Goal: Find specific page/section: Find specific page/section

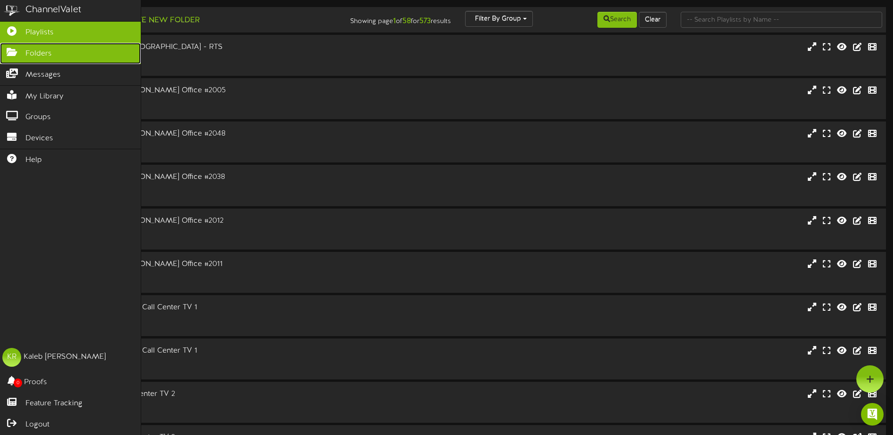
click at [11, 60] on link "Folders" at bounding box center [70, 53] width 141 height 21
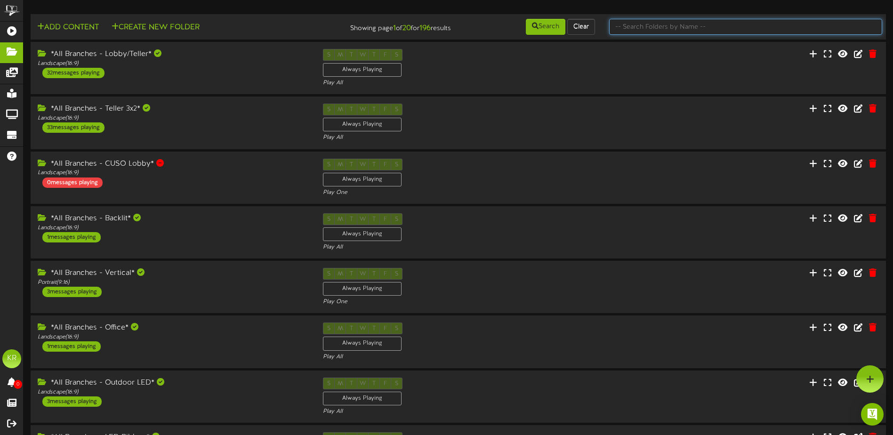
click at [652, 26] on input "text" at bounding box center [745, 27] width 273 height 16
type input "Center"
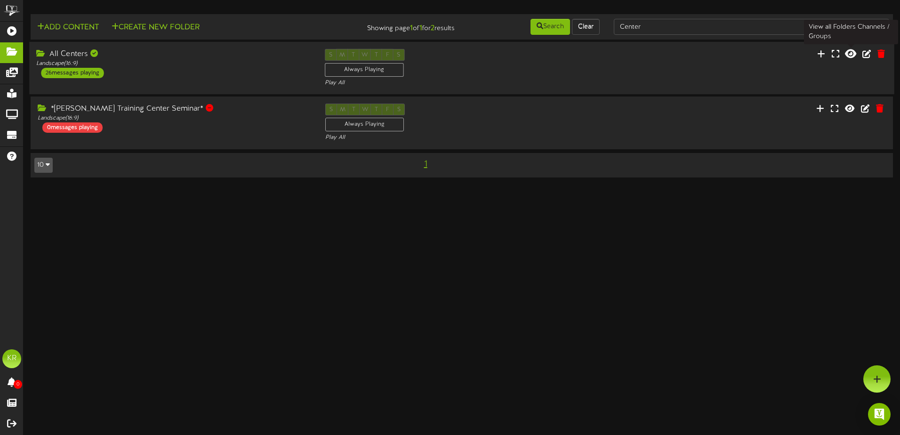
click at [847, 57] on icon at bounding box center [850, 54] width 11 height 10
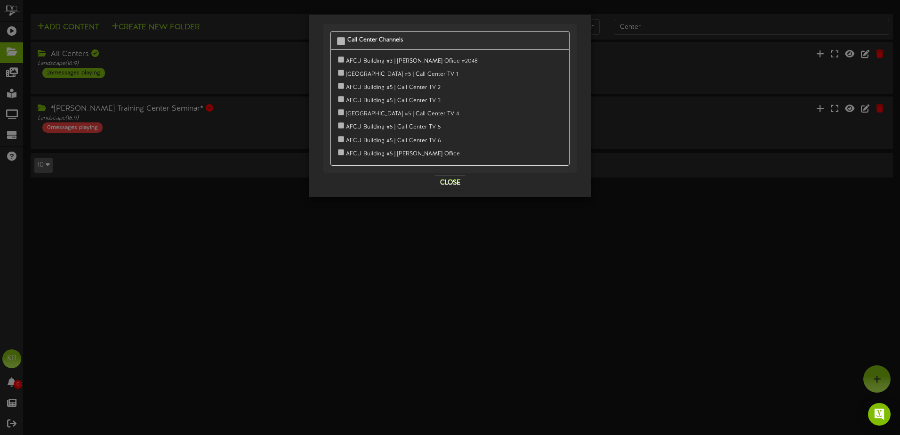
click at [169, 290] on div "Call Center Channels [GEOGRAPHIC_DATA] #3 | [PERSON_NAME] Office #2048" at bounding box center [450, 217] width 900 height 435
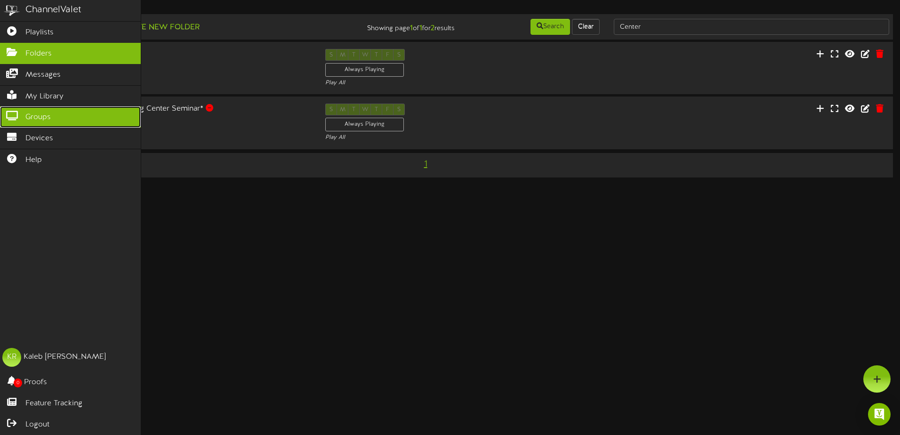
click at [11, 116] on icon at bounding box center [12, 114] width 24 height 7
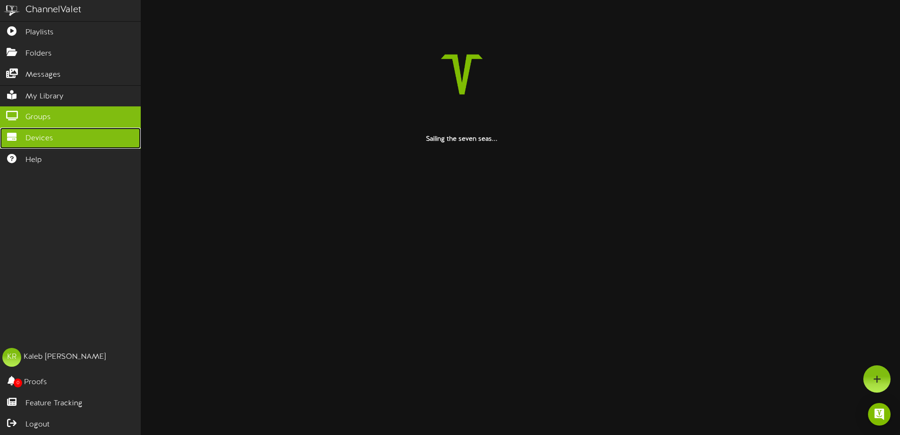
click at [29, 133] on span "Devices" at bounding box center [39, 138] width 28 height 11
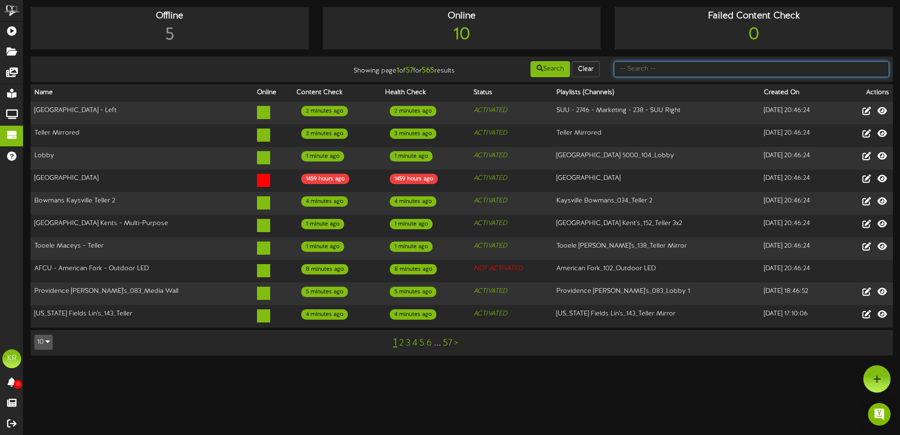
click at [675, 64] on input "text" at bounding box center [752, 69] width 276 height 16
type input "2008"
